Goal: Task Accomplishment & Management: Use online tool/utility

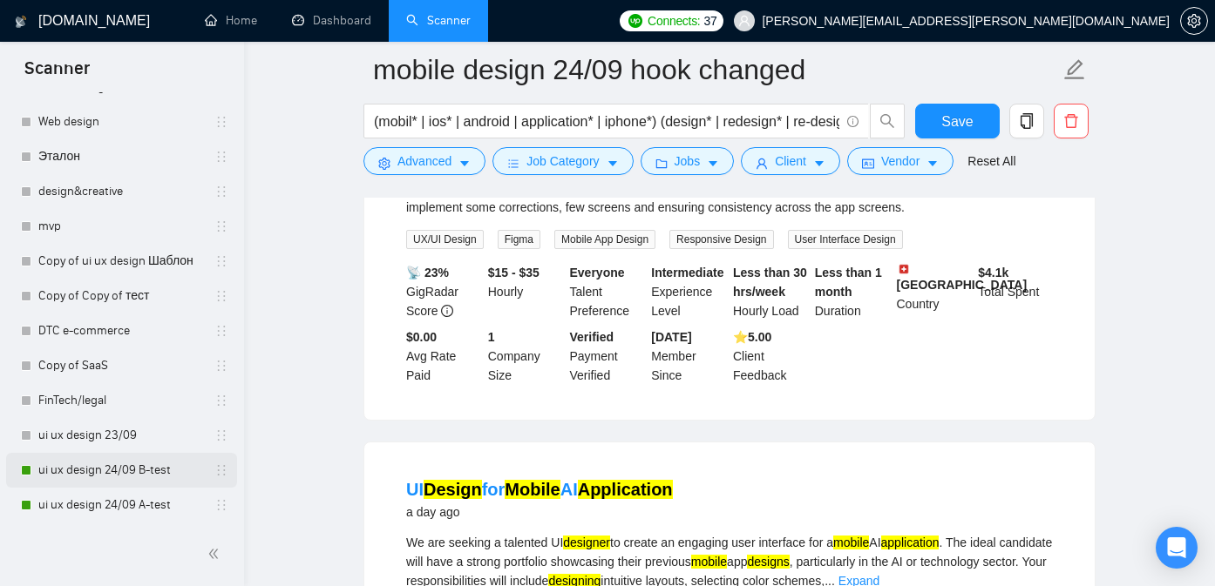
scroll to position [653, 0]
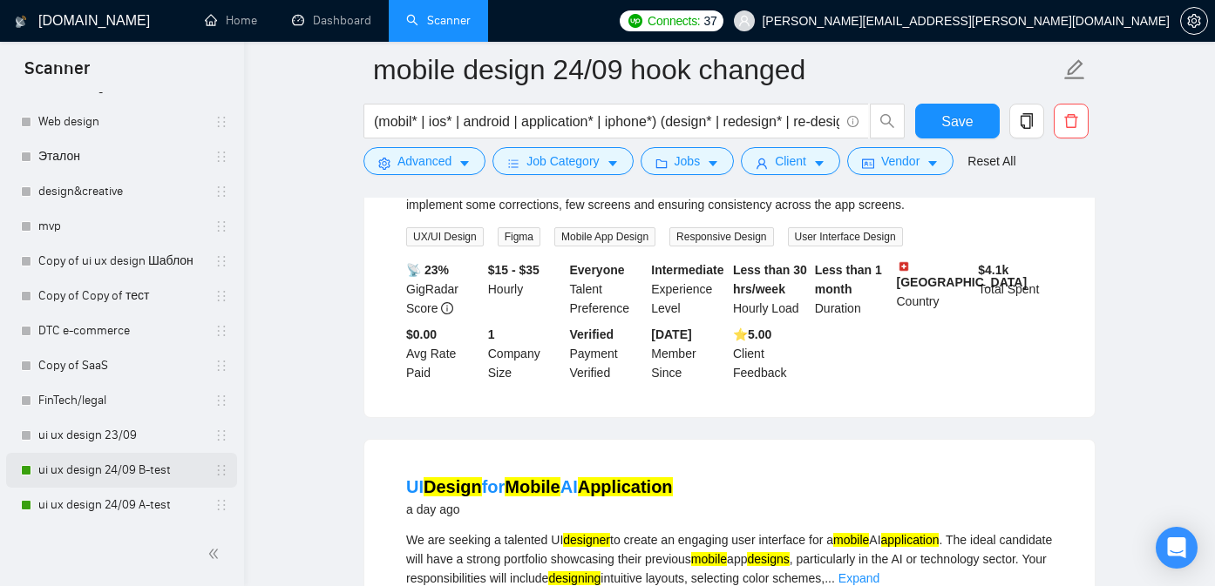
click at [105, 470] on link "ui ux design 24/09 B-test" at bounding box center [121, 470] width 166 height 35
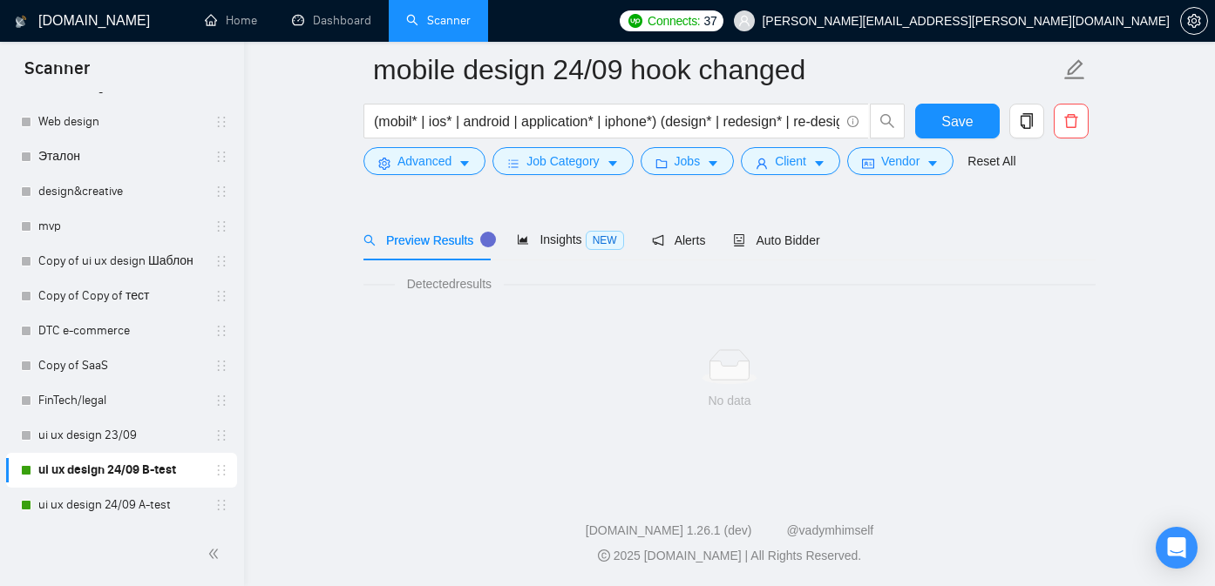
scroll to position [50, 0]
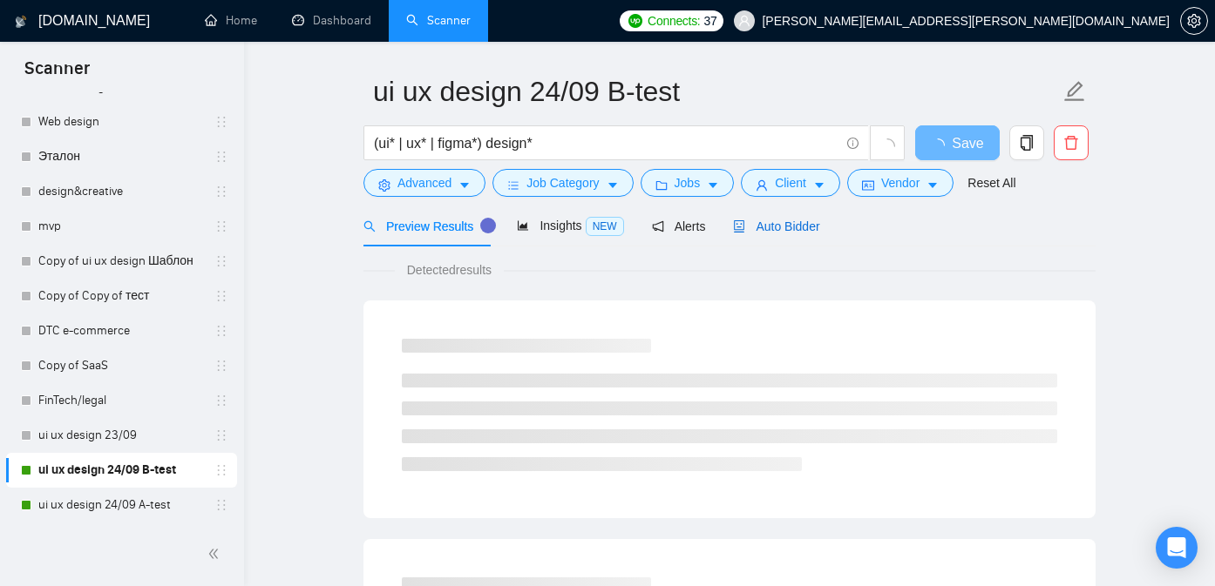
click at [769, 229] on span "Auto Bidder" at bounding box center [776, 227] width 86 height 14
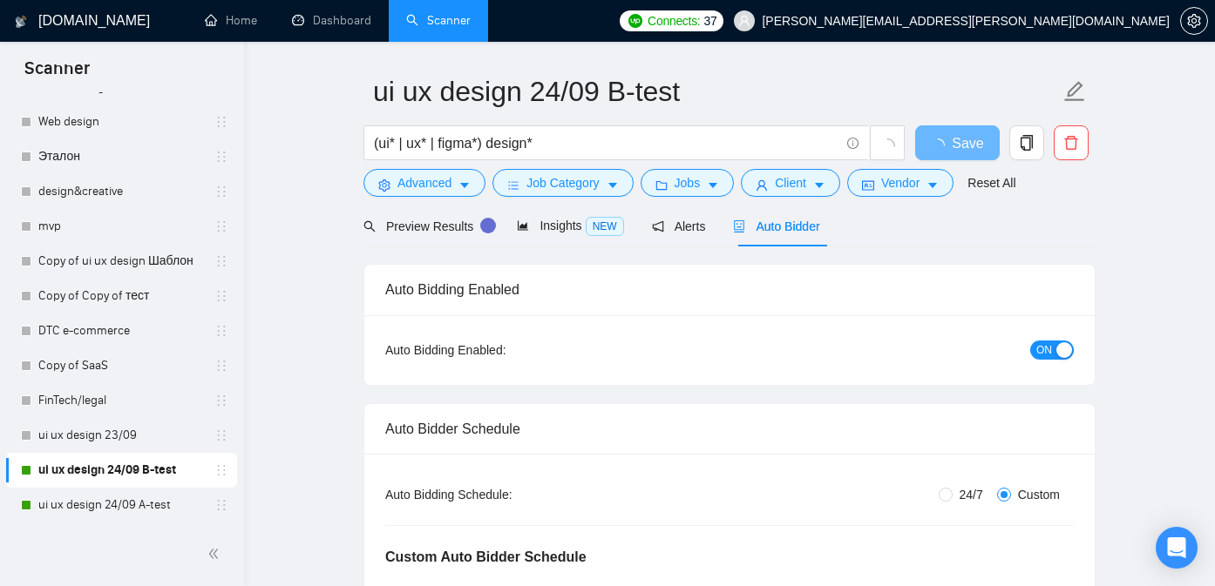
radio input "false"
radio input "true"
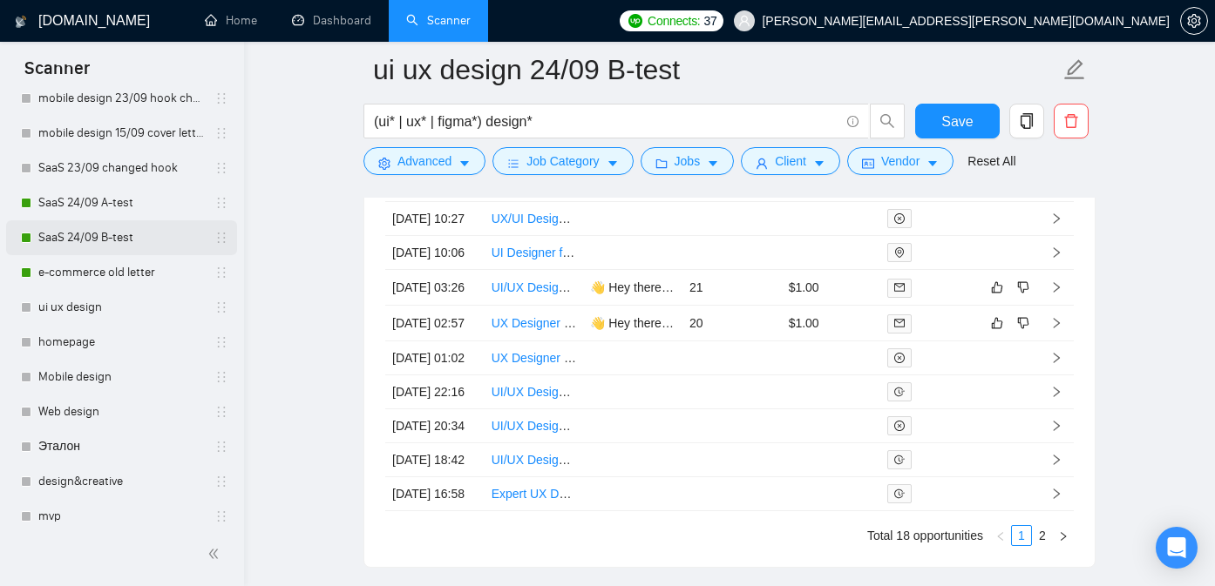
scroll to position [296, 0]
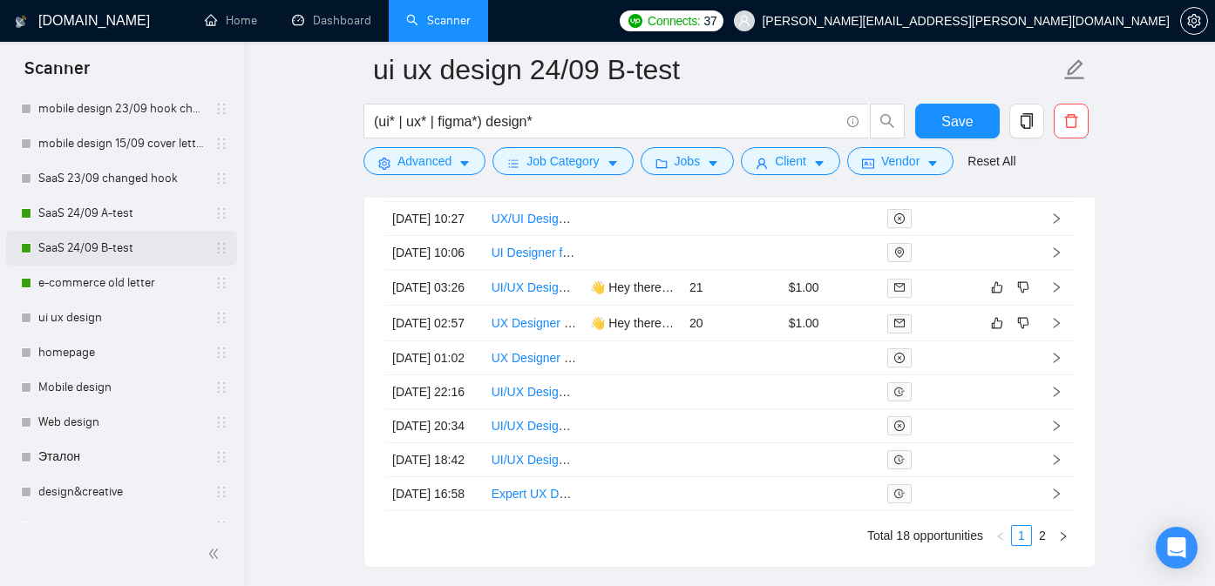
click at [98, 253] on link "SaaS 24/09 B-test" at bounding box center [121, 248] width 166 height 35
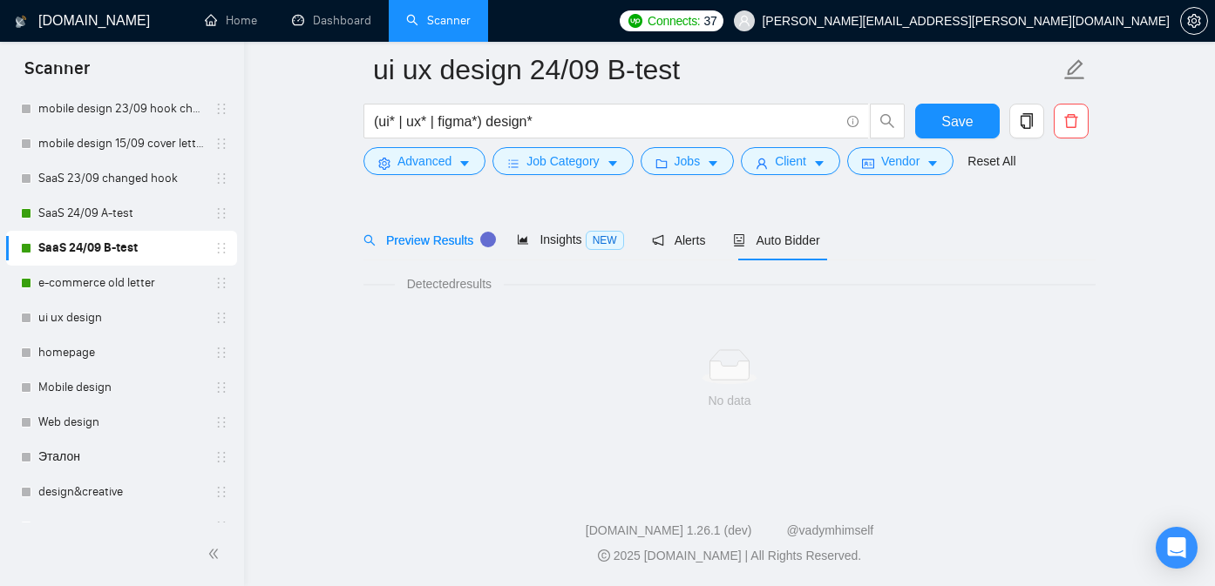
scroll to position [50, 0]
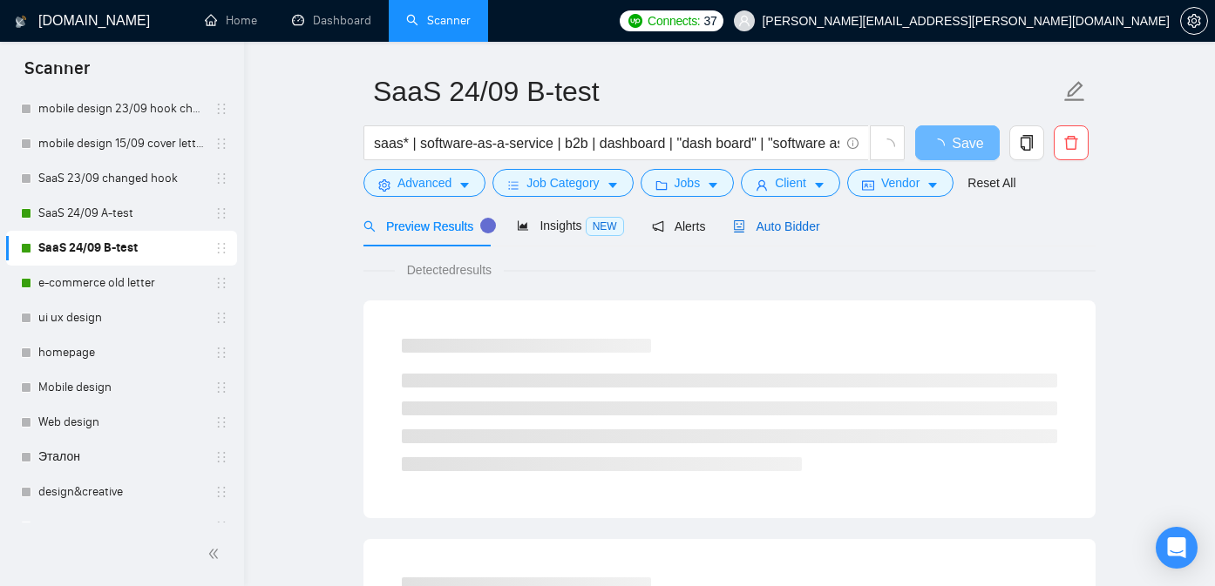
click at [778, 227] on span "Auto Bidder" at bounding box center [776, 227] width 86 height 14
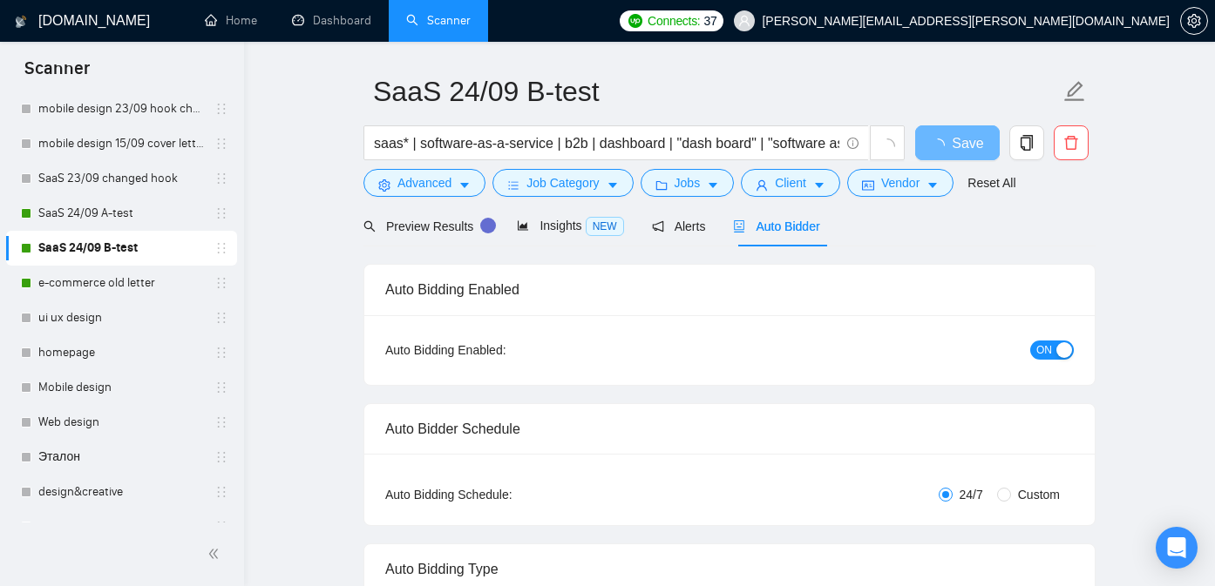
radio input "false"
radio input "true"
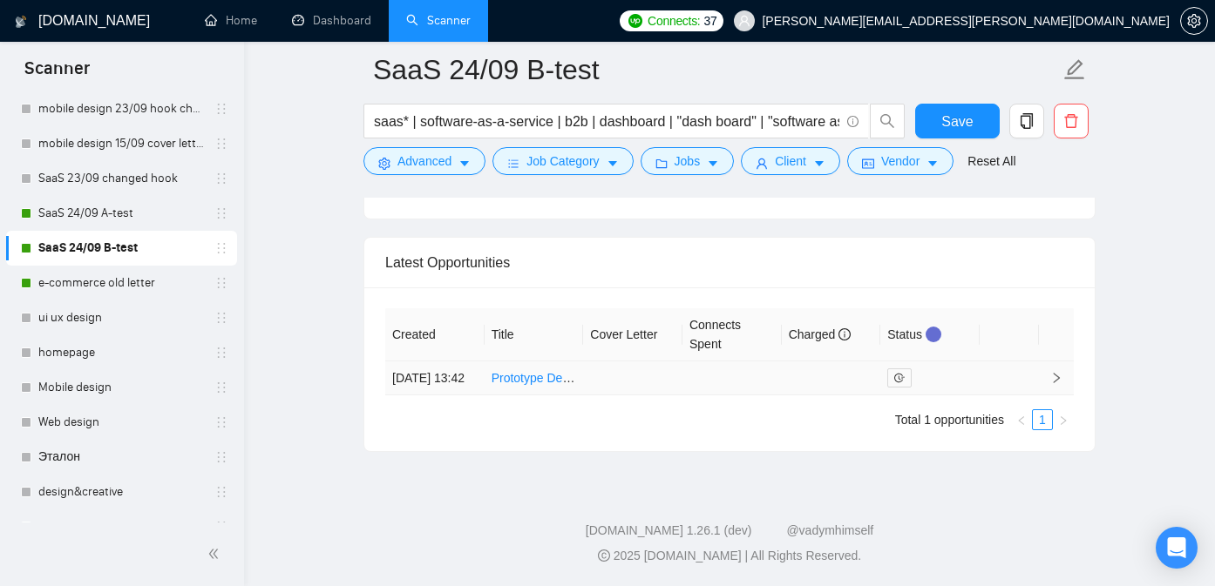
scroll to position [4551, 0]
click at [114, 216] on link "SaaS 24/09 A-test" at bounding box center [121, 213] width 166 height 35
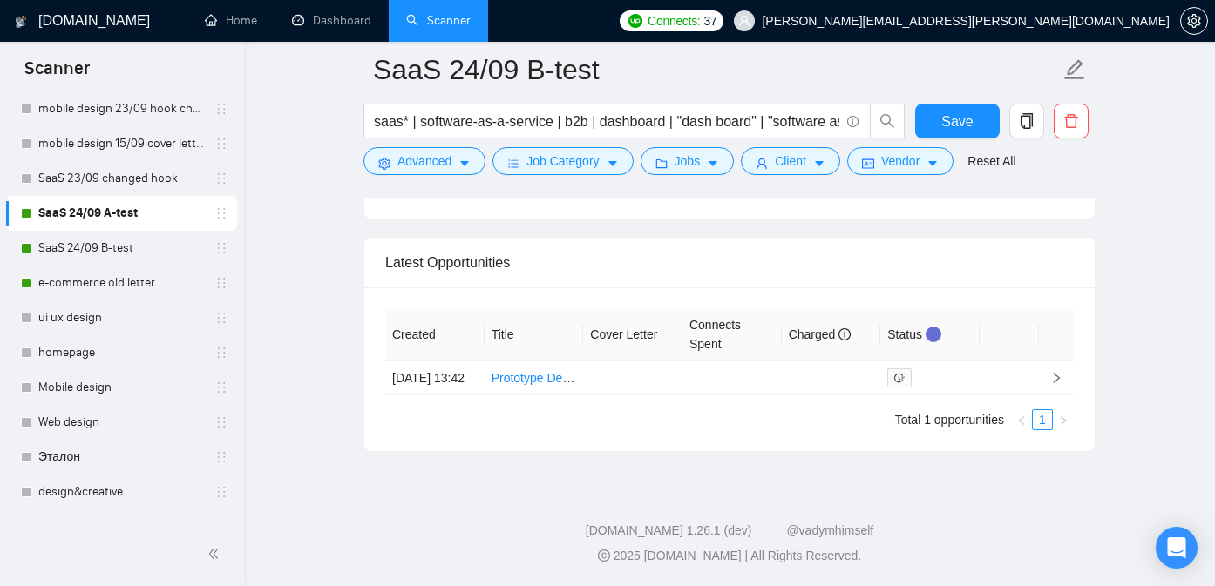
scroll to position [50, 0]
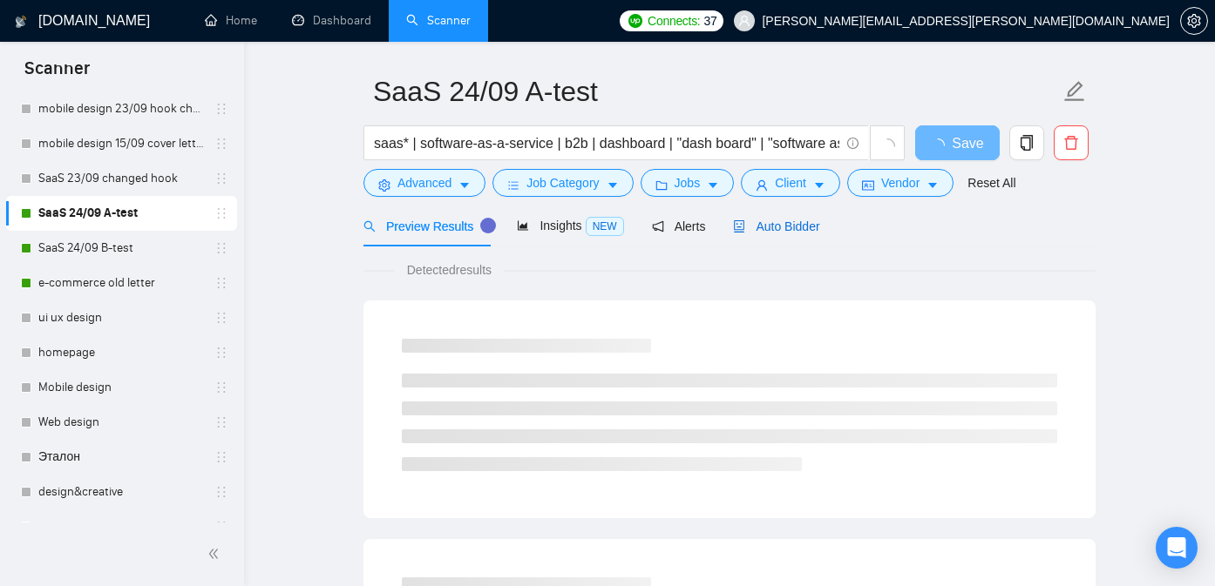
click at [787, 230] on span "Auto Bidder" at bounding box center [776, 227] width 86 height 14
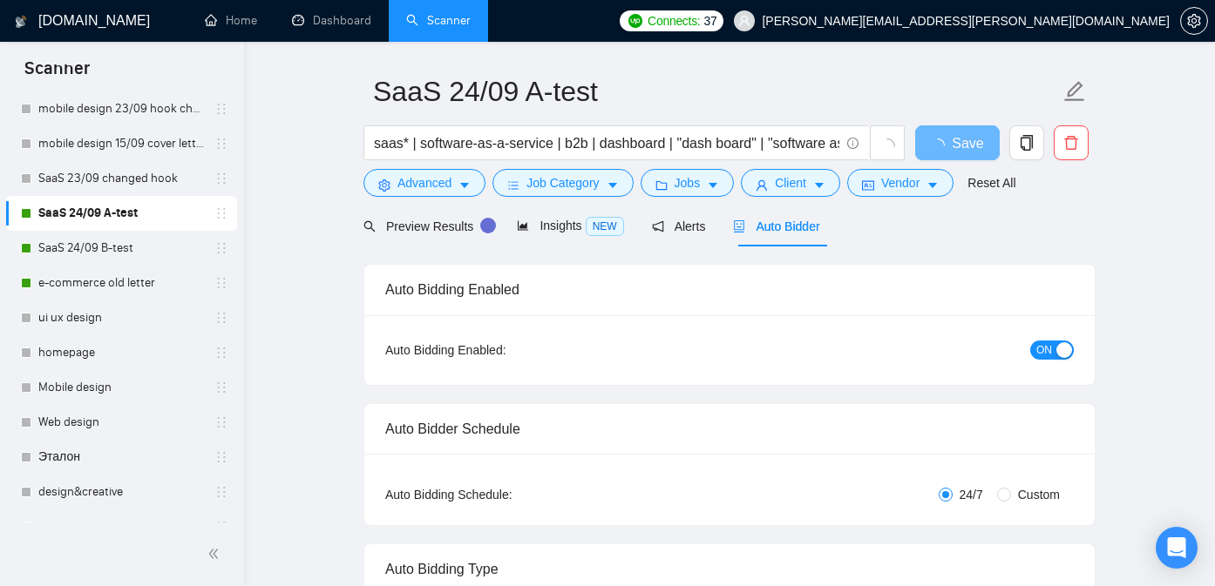
radio input "false"
radio input "true"
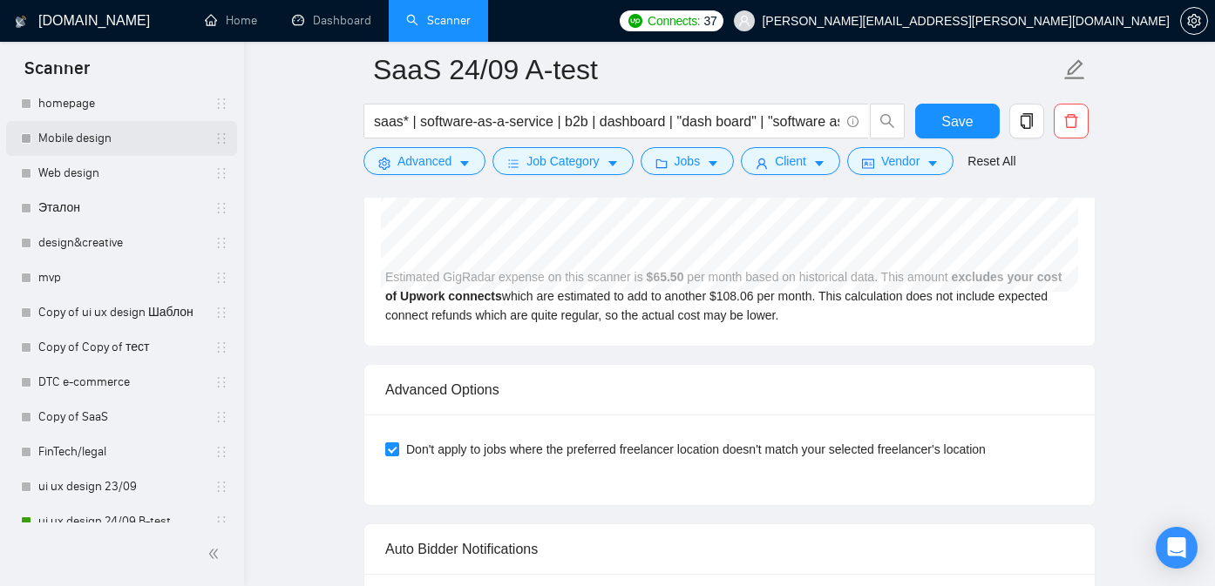
scroll to position [597, 0]
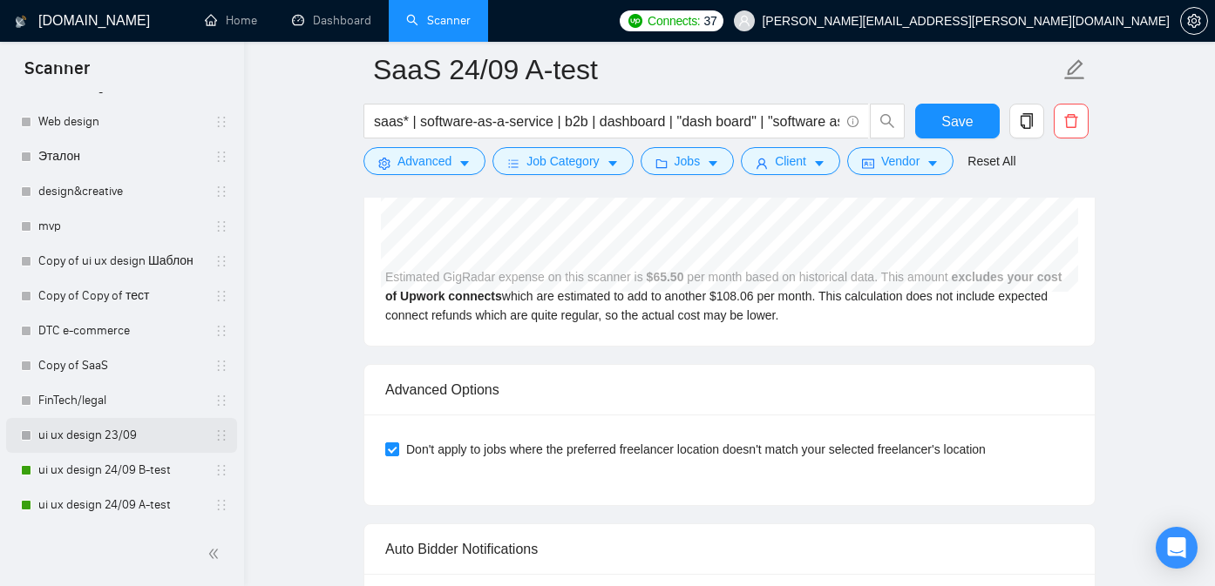
click at [105, 433] on link "ui ux design 23/09" at bounding box center [121, 435] width 166 height 35
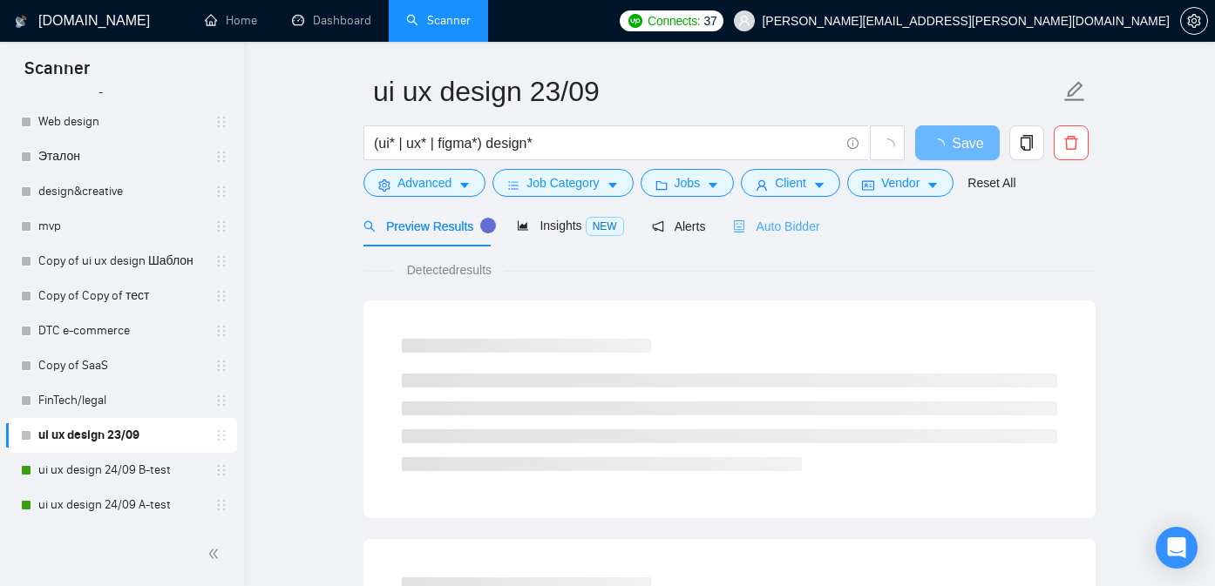
click at [795, 215] on div "Auto Bidder" at bounding box center [776, 226] width 86 height 41
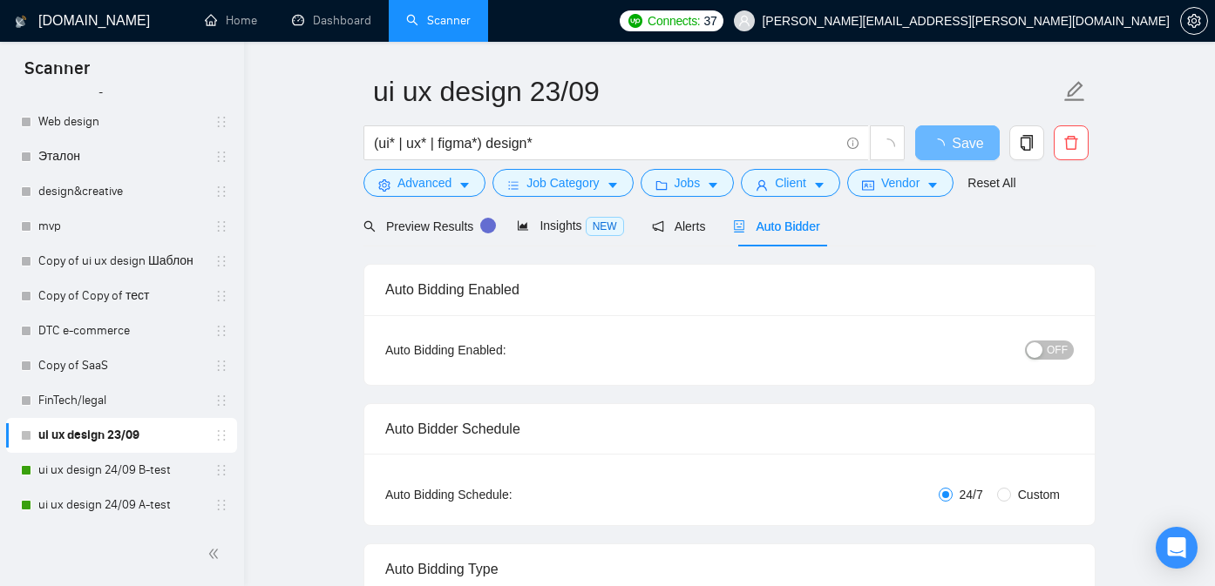
radio input "false"
radio input "true"
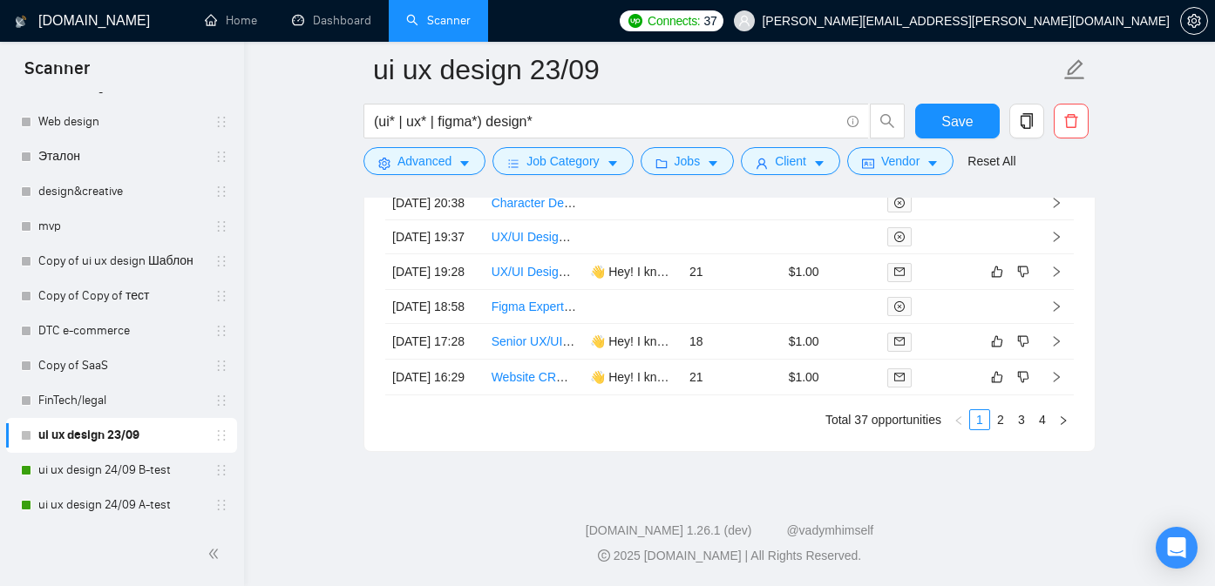
scroll to position [5046, 0]
click at [1000, 424] on link "2" at bounding box center [1000, 419] width 19 height 19
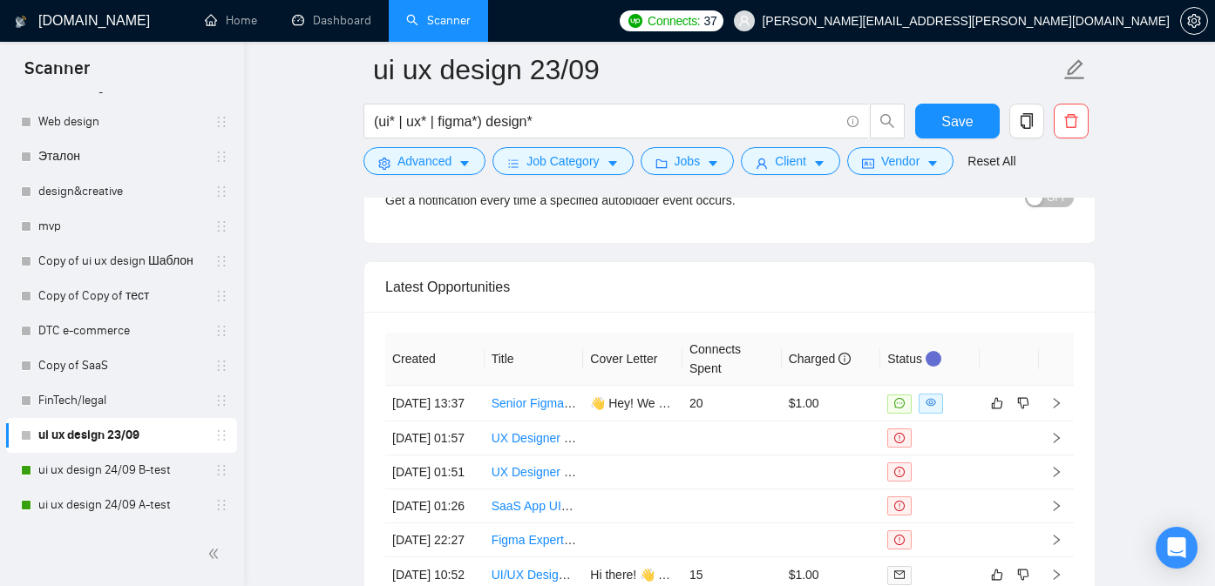
scroll to position [4530, 0]
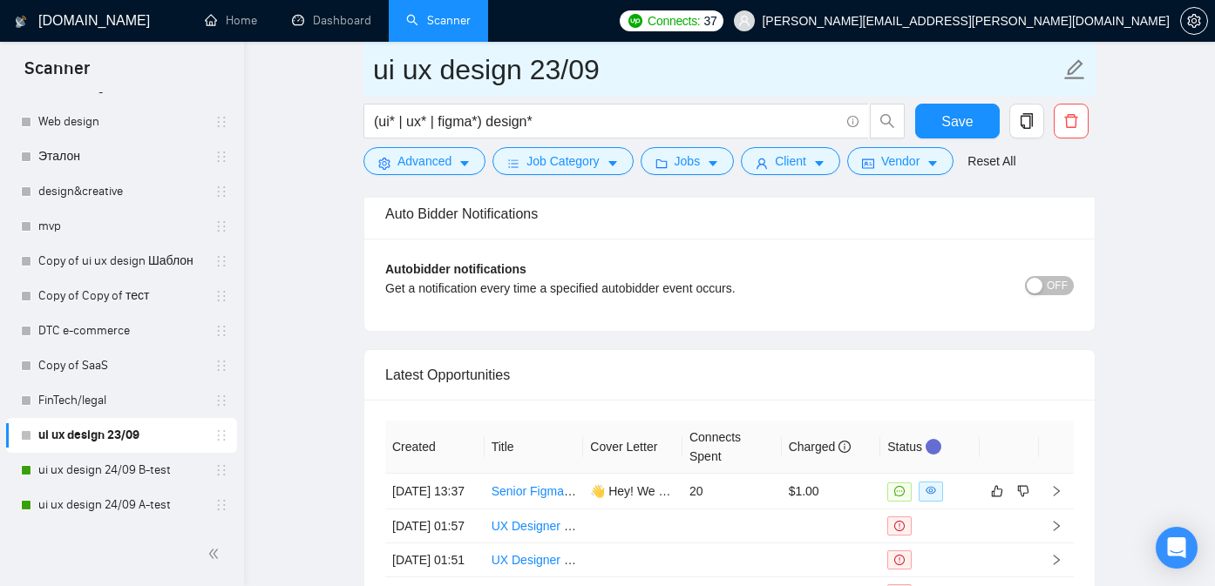
scroll to position [4429, 0]
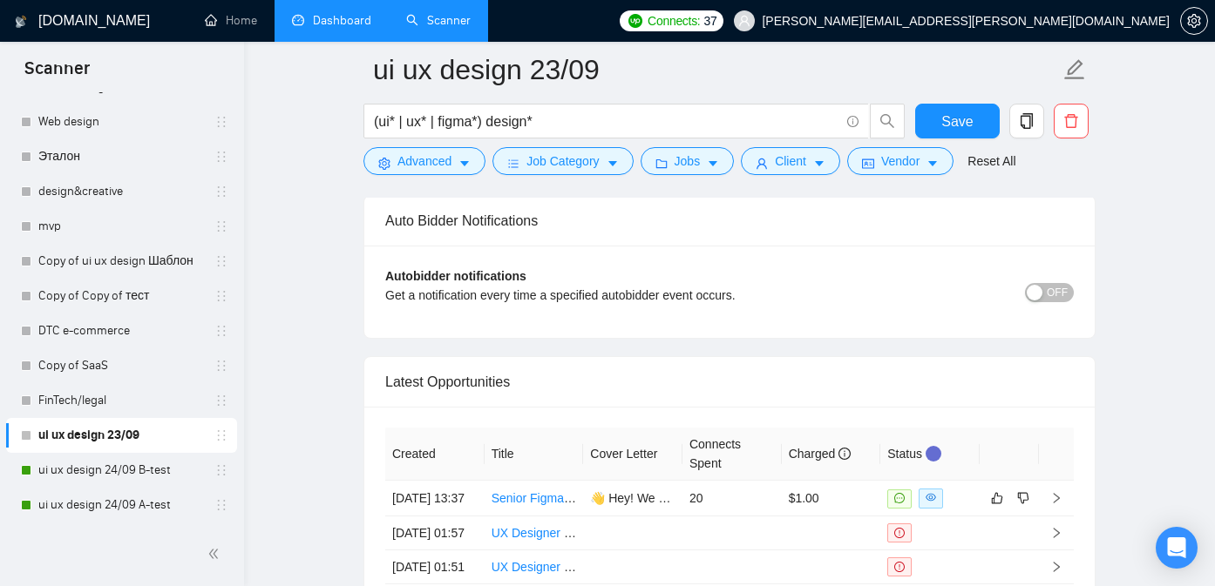
click at [349, 20] on link "Dashboard" at bounding box center [331, 20] width 79 height 15
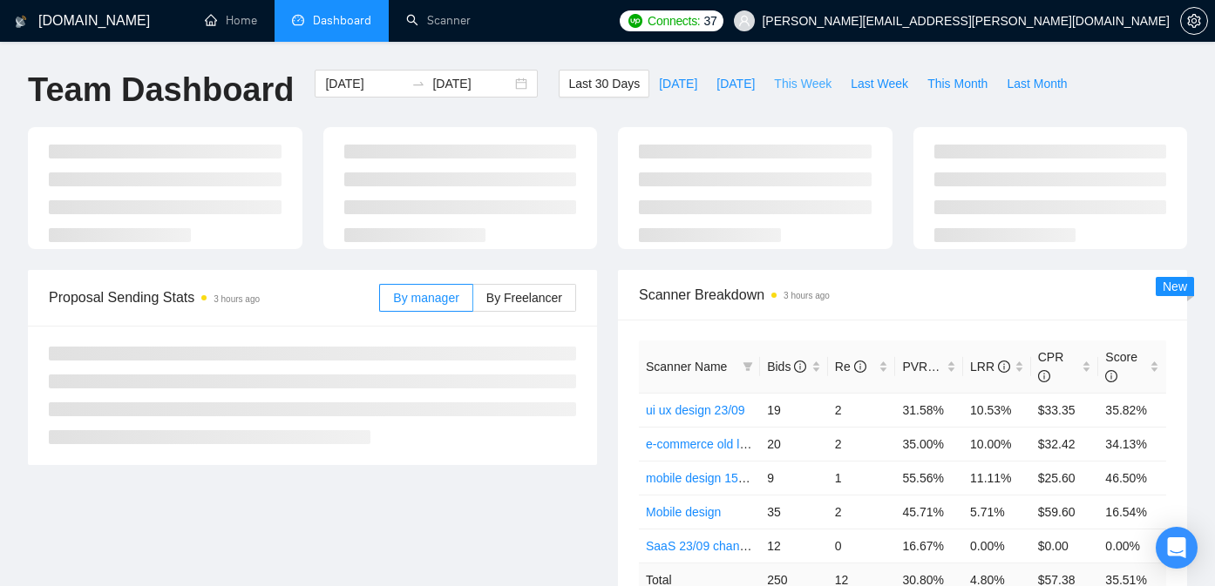
click at [796, 83] on span "This Week" at bounding box center [803, 83] width 58 height 19
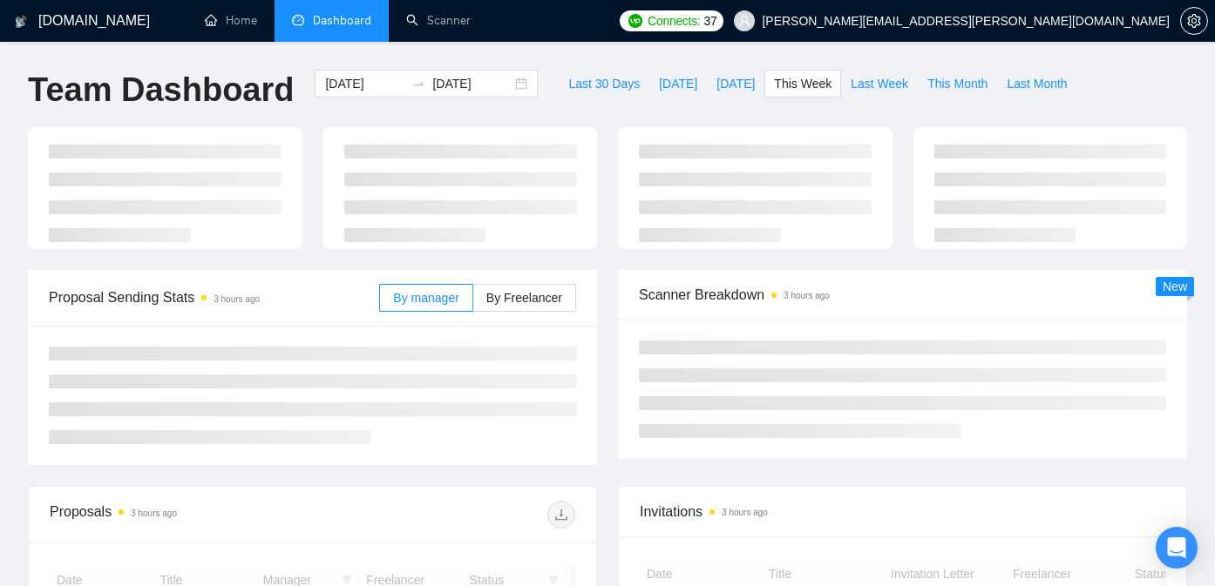
type input "[DATE]"
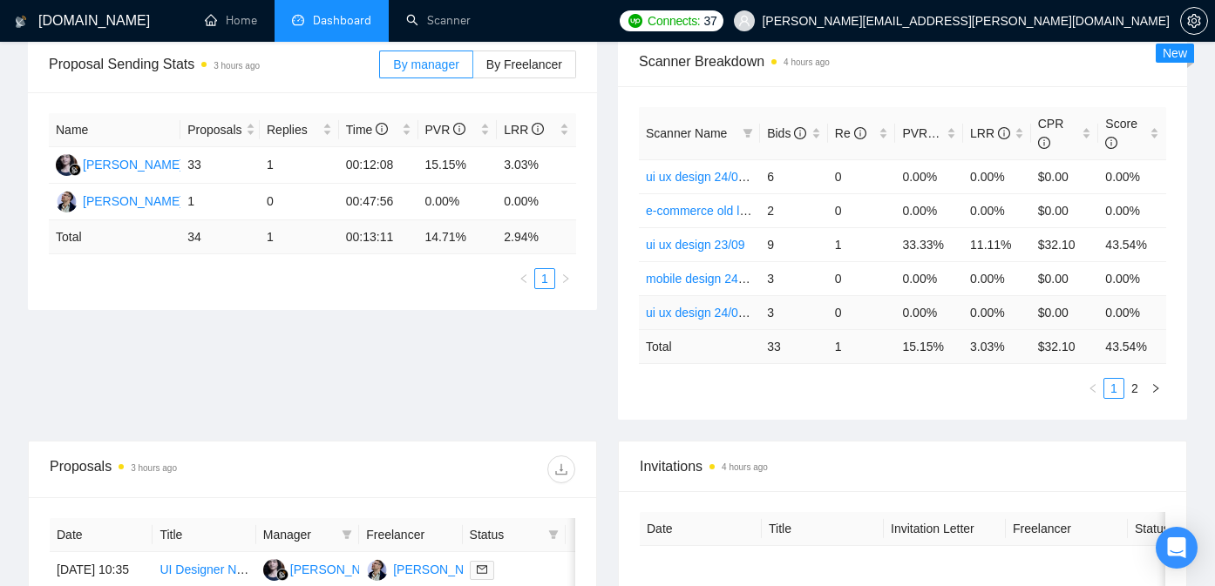
scroll to position [271, 0]
click at [1133, 381] on link "2" at bounding box center [1134, 387] width 19 height 19
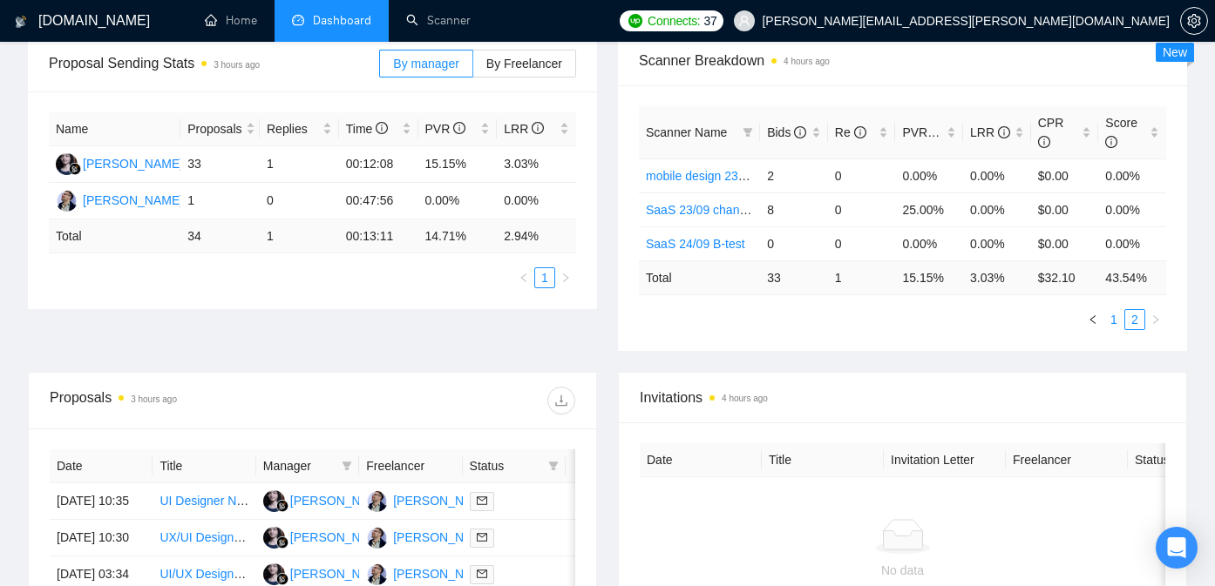
click at [1117, 316] on link "1" at bounding box center [1113, 319] width 19 height 19
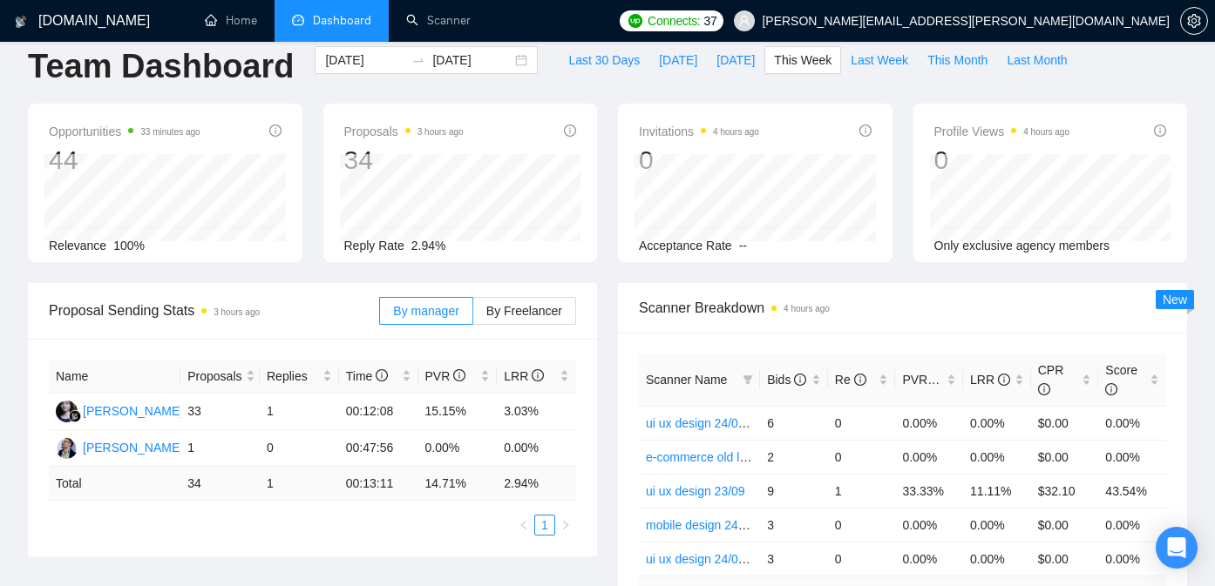
scroll to position [0, 0]
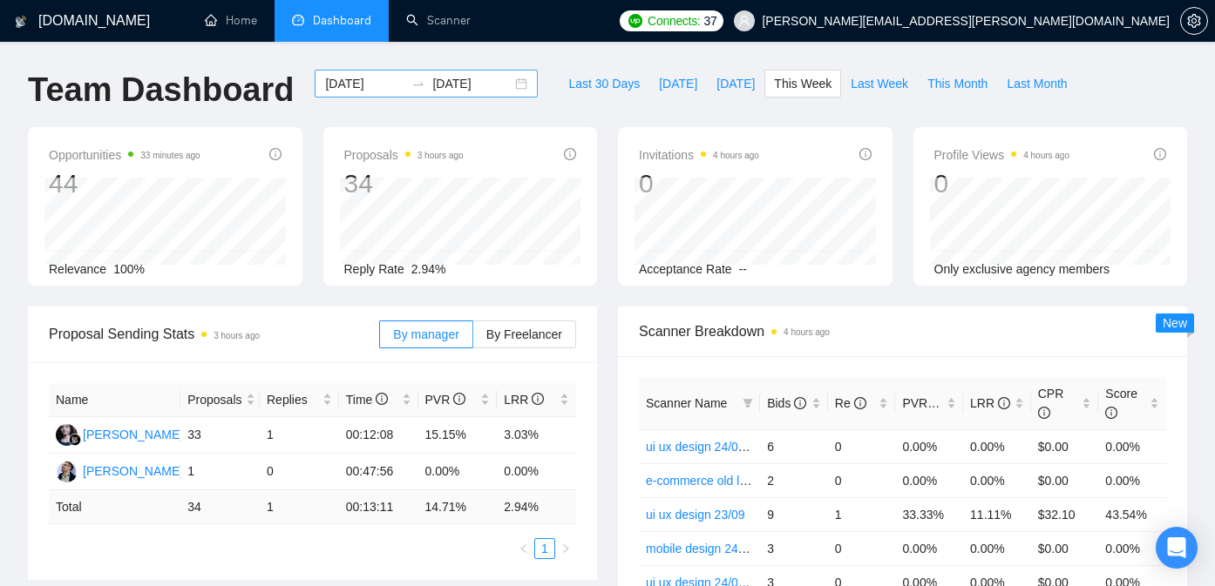
click at [376, 85] on input "[DATE]" at bounding box center [364, 83] width 79 height 19
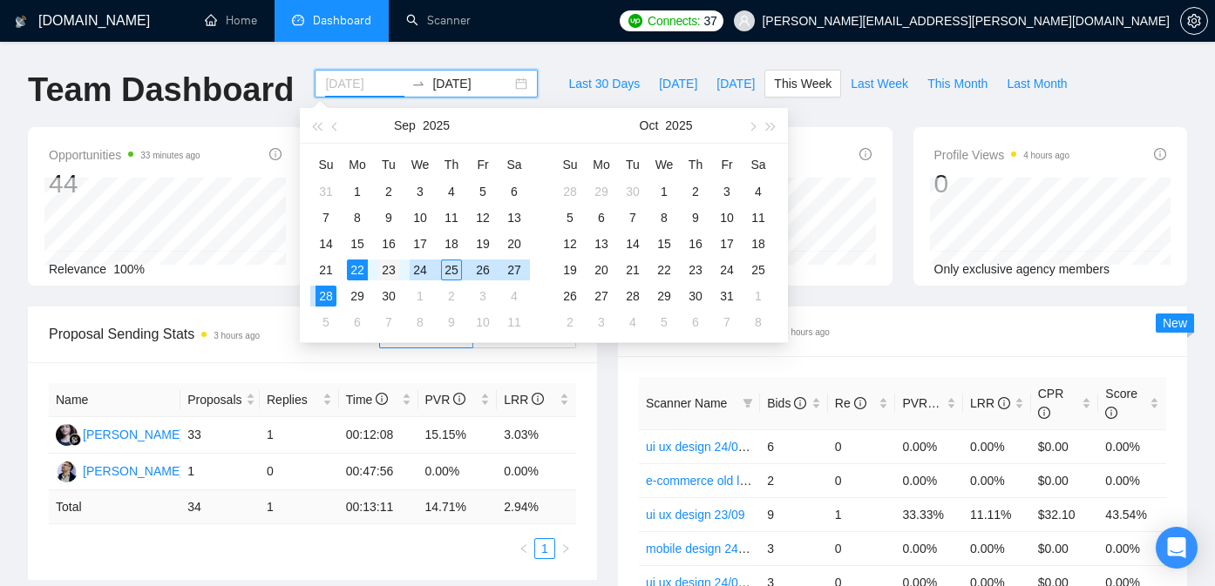
type input "[DATE]"
click at [395, 270] on div "23" at bounding box center [388, 270] width 21 height 21
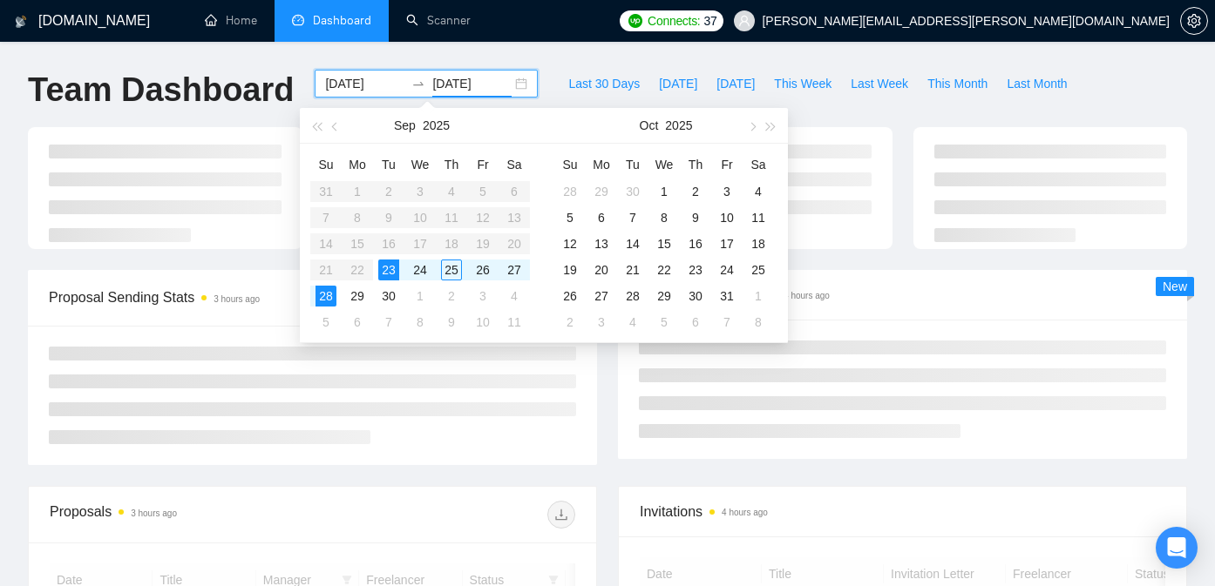
type input "[DATE]"
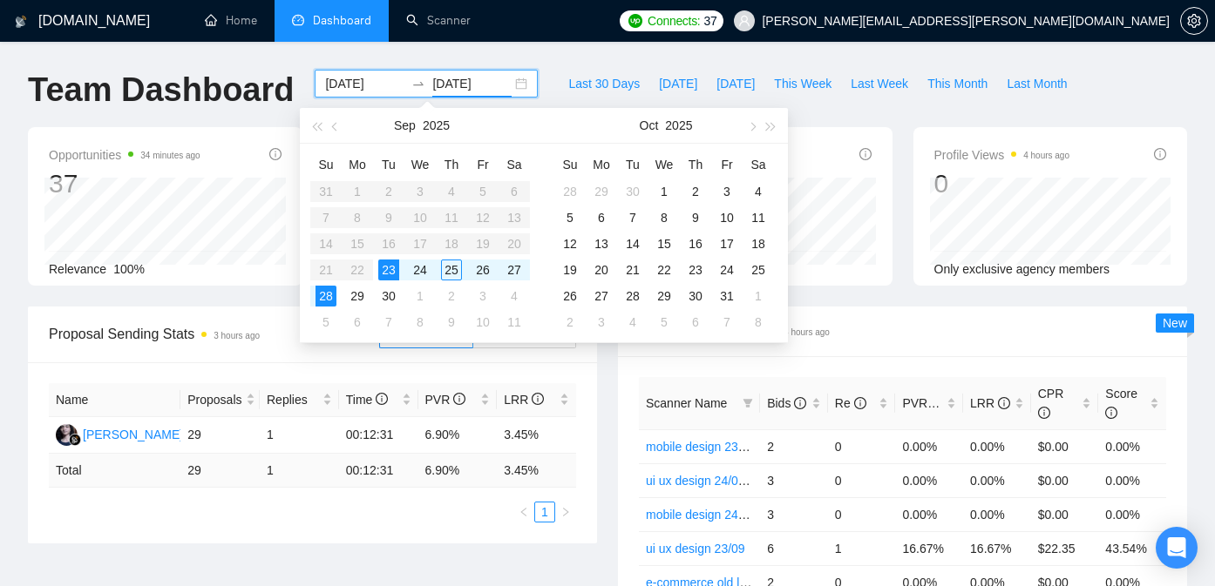
click at [870, 303] on div "Opportunities 34 minutes ago 37 Relevance 100% Proposals 3 hours ago 29 Reply R…" at bounding box center [607, 216] width 1180 height 179
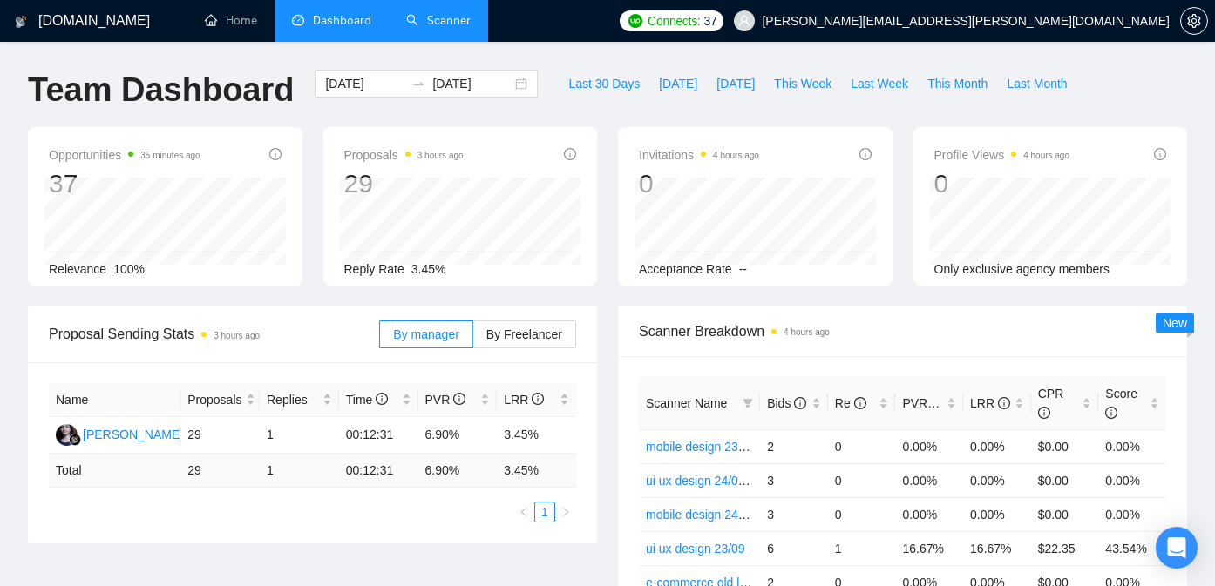
click at [445, 19] on link "Scanner" at bounding box center [438, 20] width 64 height 15
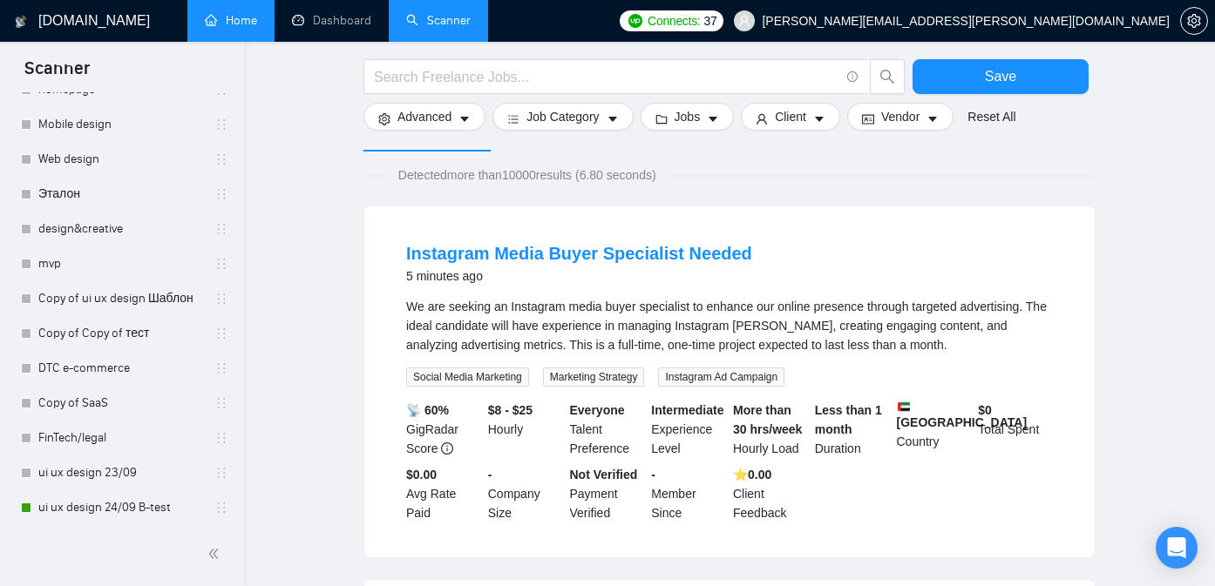
scroll to position [35, 0]
